Goal: Download file/media

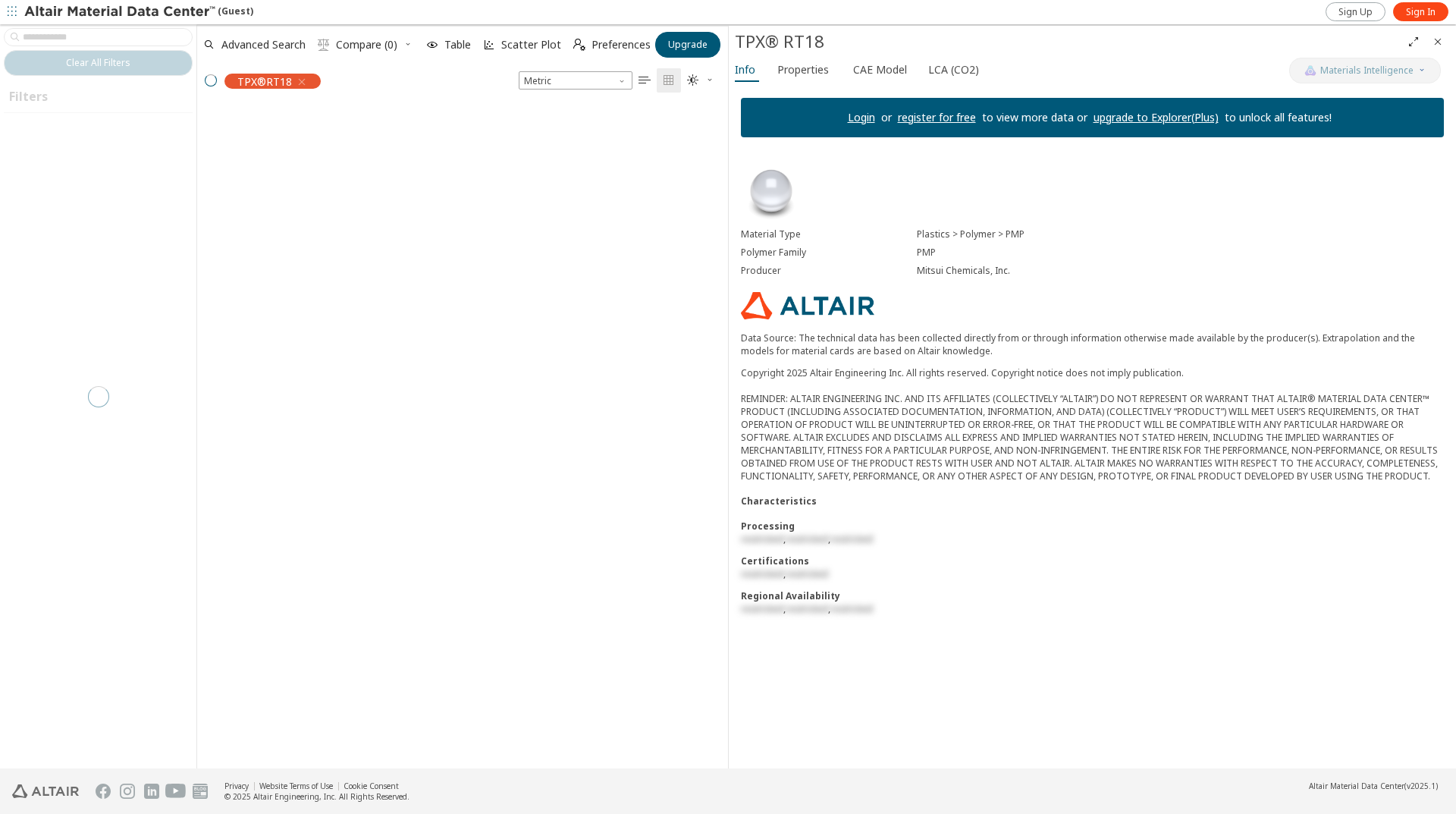
scroll to position [12, 12]
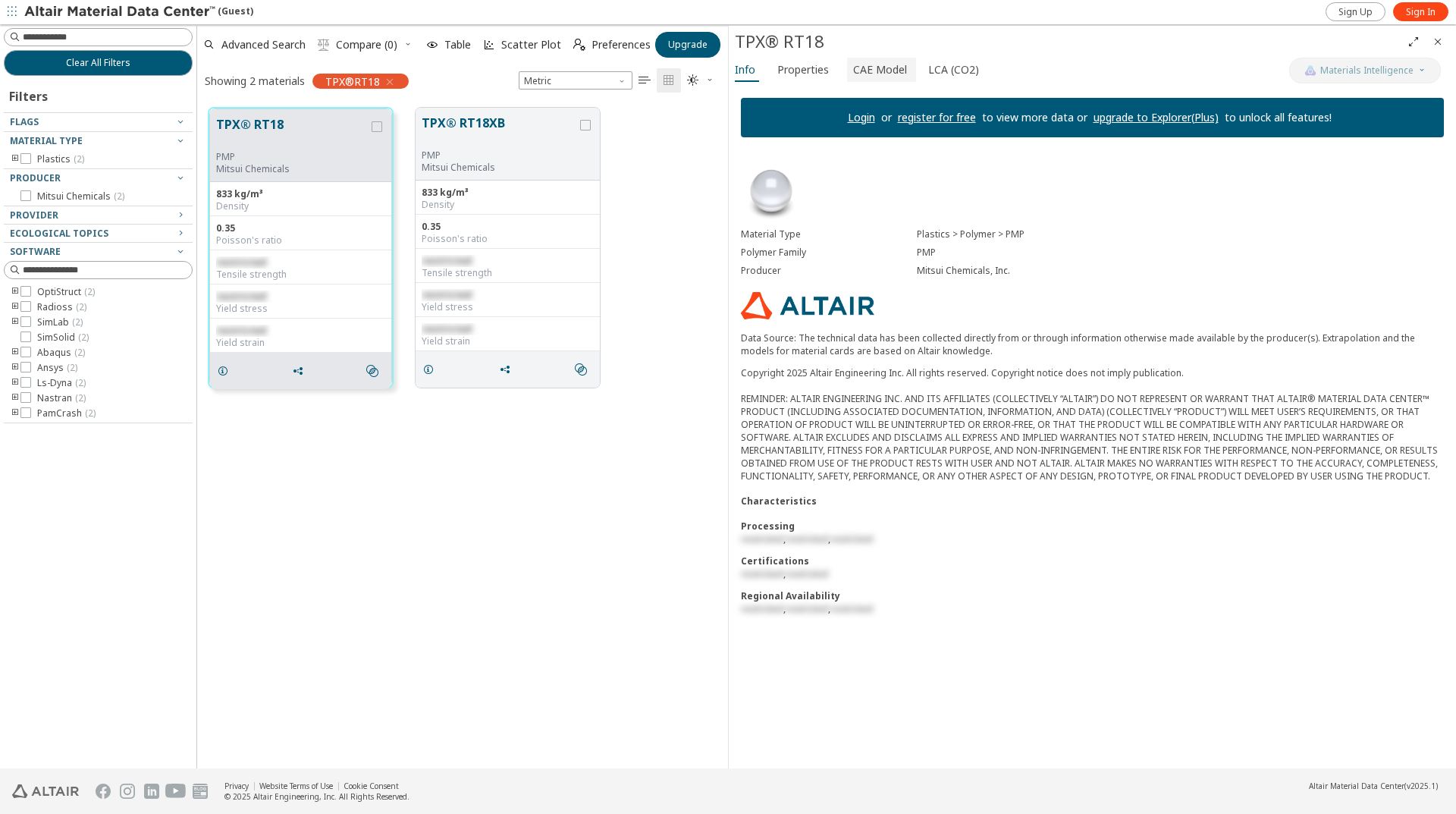
click at [875, 64] on span "CAE Model" at bounding box center [880, 70] width 54 height 25
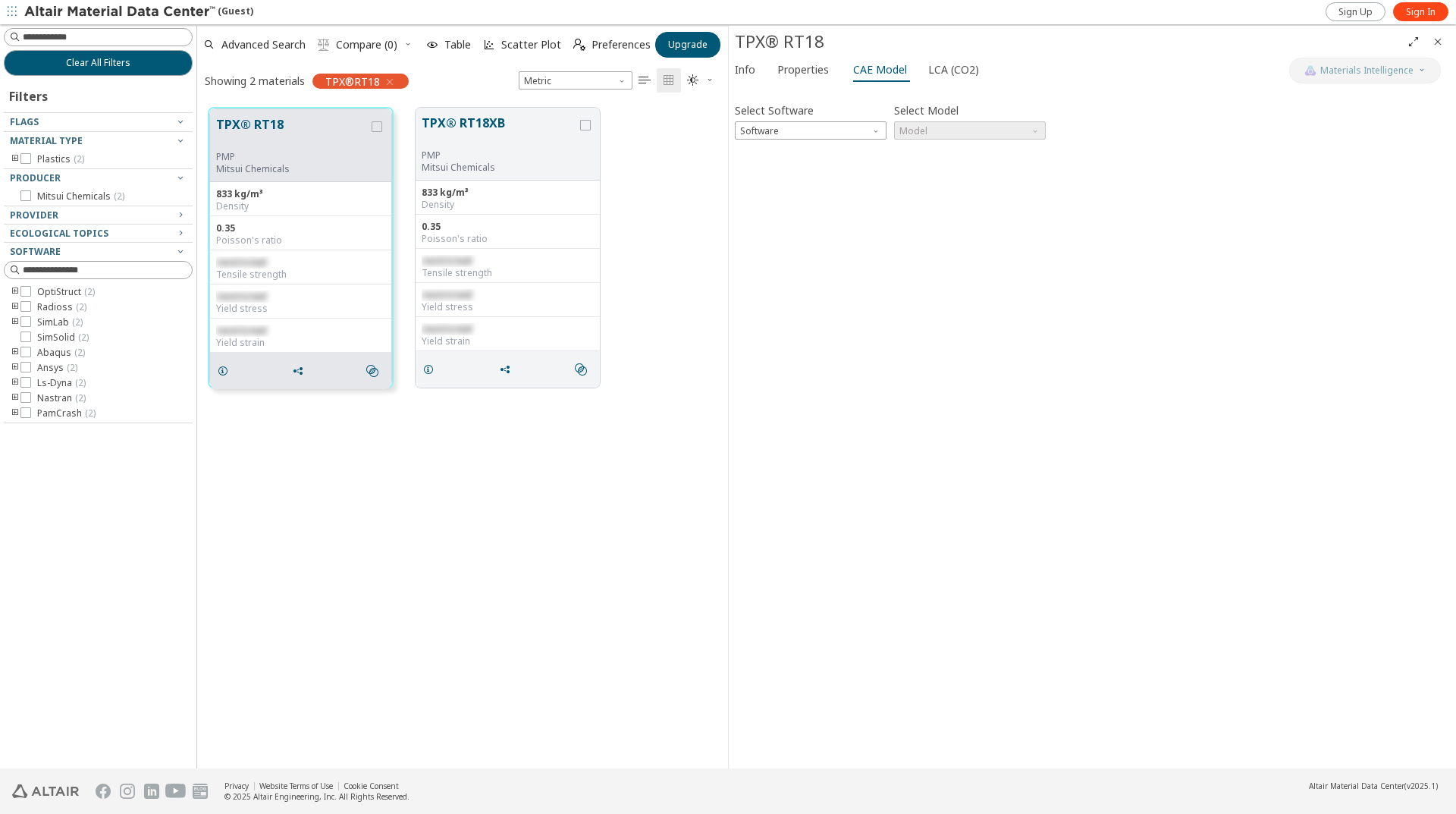
click at [846, 141] on div "Select Software Software Select Model Model Invalid data. Please check your inp…" at bounding box center [1092, 427] width 715 height 670
click at [846, 131] on span "Software" at bounding box center [810, 130] width 152 height 18
click at [804, 232] on button "Ansys" at bounding box center [810, 239] width 152 height 18
click at [978, 127] on span "Model" at bounding box center [969, 130] width 152 height 18
click at [974, 151] on span "Elastic" at bounding box center [969, 149] width 139 height 11
